Goal: Find specific page/section: Find specific page/section

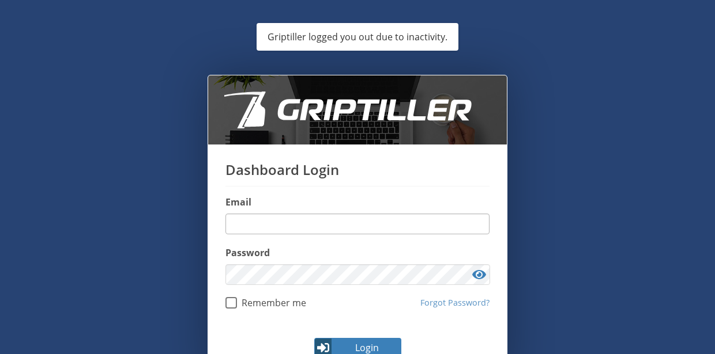
drag, startPoint x: 0, startPoint y: 0, endPoint x: 322, endPoint y: 223, distance: 391.3
click at [320, 221] on input "email" at bounding box center [357, 224] width 264 height 21
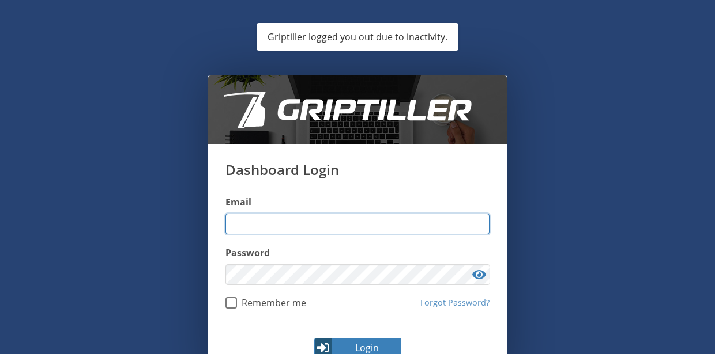
type input "**********"
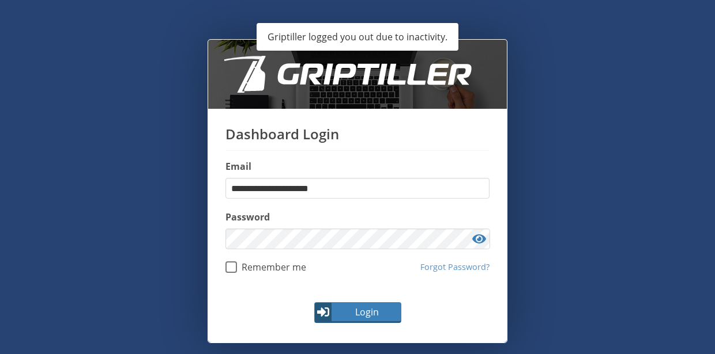
scroll to position [53, 0]
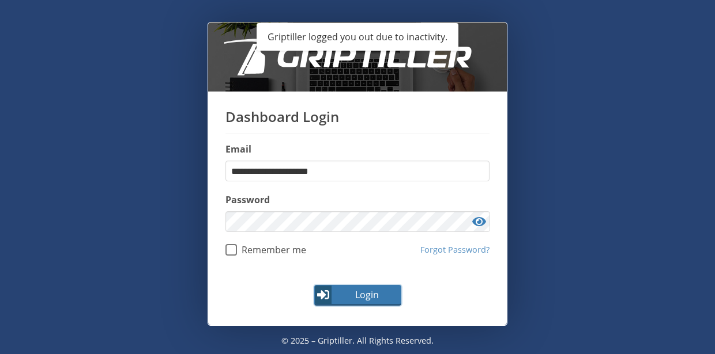
click at [360, 296] on span "Login" at bounding box center [366, 295] width 67 height 14
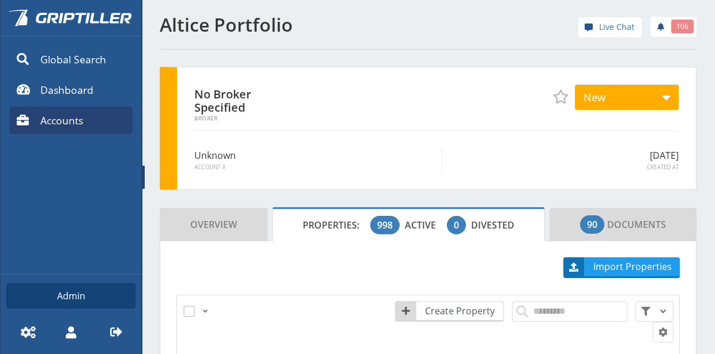
click at [145, 179] on link at bounding box center [143, 177] width 5 height 354
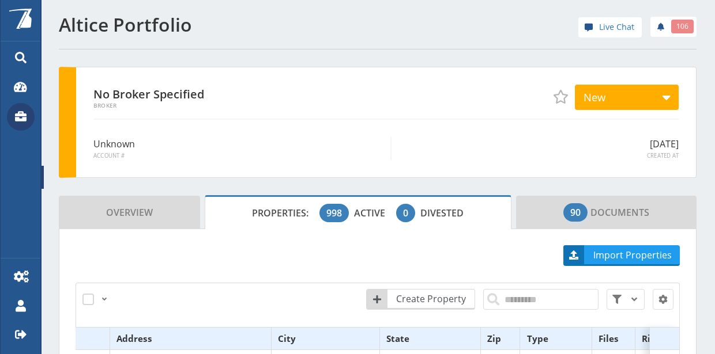
click at [25, 114] on icon at bounding box center [21, 116] width 12 height 10
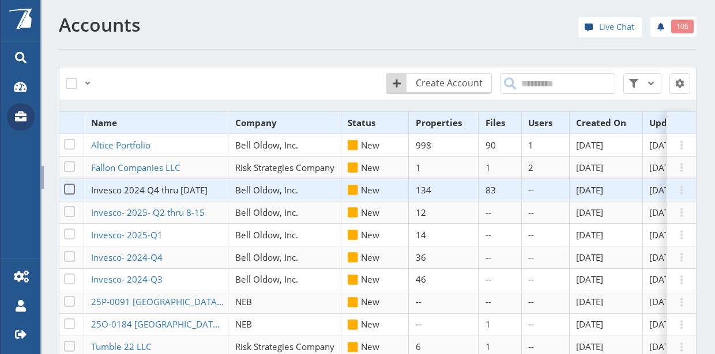
click at [123, 187] on span "Invesco 2024 Q4 thru [DATE]" at bounding box center [149, 190] width 116 height 12
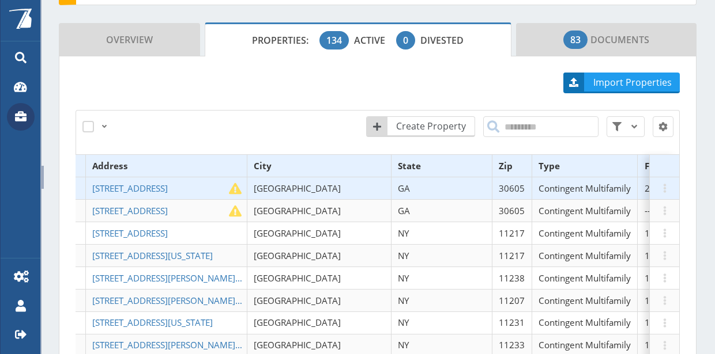
scroll to position [0, 273]
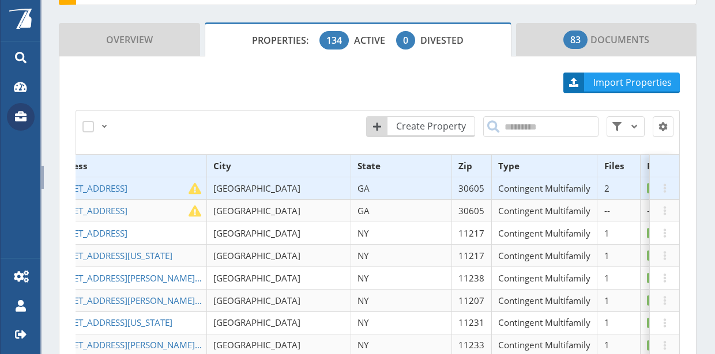
click at [597, 162] on th "Files" at bounding box center [618, 166] width 43 height 22
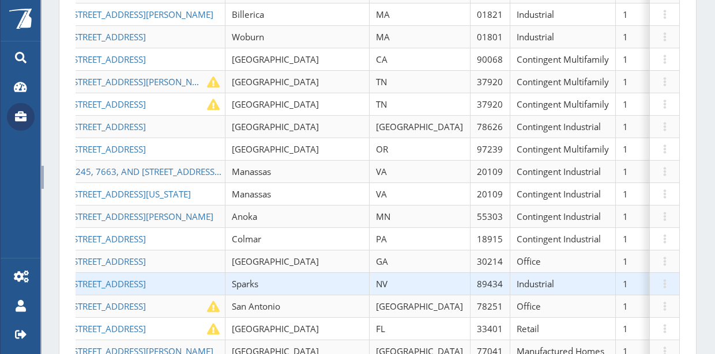
scroll to position [1556, 0]
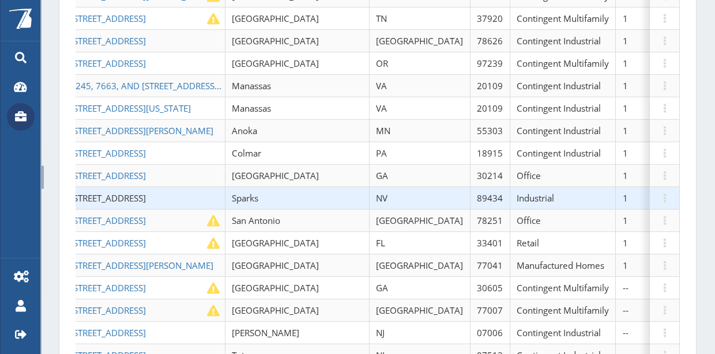
click at [122, 192] on span "[STREET_ADDRESS]" at bounding box center [107, 198] width 75 height 12
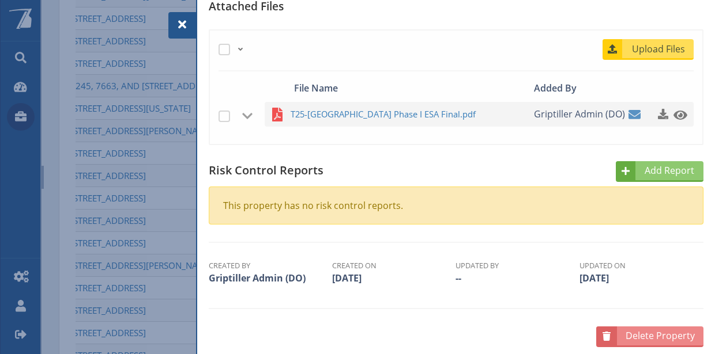
scroll to position [418, 0]
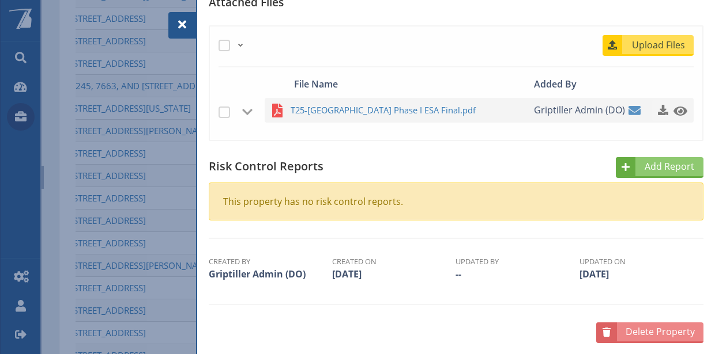
click at [657, 105] on span "button" at bounding box center [663, 110] width 12 height 12
